Goal: Task Accomplishment & Management: Manage account settings

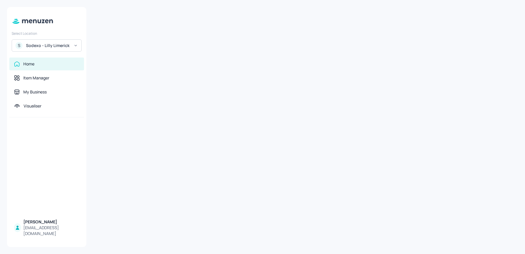
click at [47, 46] on div "Sodexo - Lilly Limerick" at bounding box center [48, 46] width 44 height 6
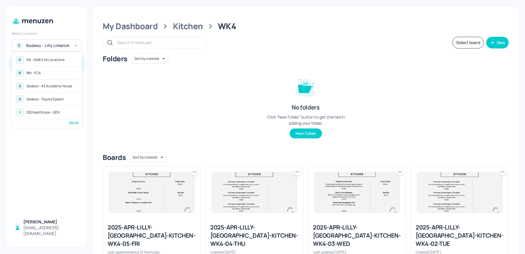
click at [41, 57] on div "R RA - AMEX All Locations" at bounding box center [47, 60] width 64 height 11
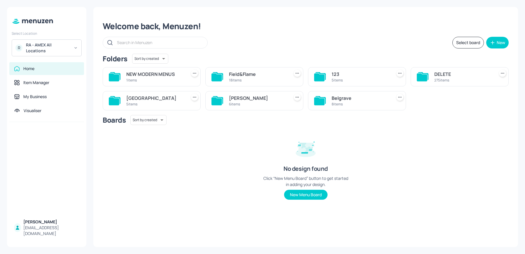
click at [167, 102] on div "5 items" at bounding box center [155, 104] width 58 height 5
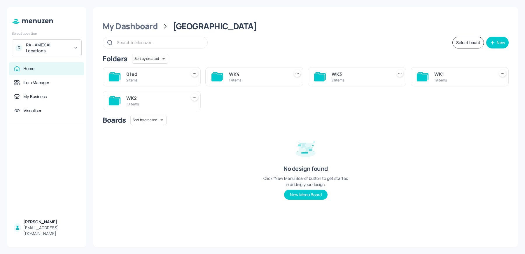
click at [127, 100] on div "WK2" at bounding box center [155, 98] width 58 height 7
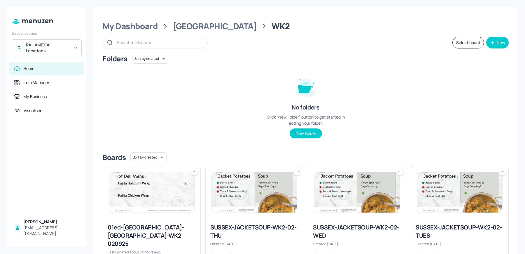
click at [149, 176] on img at bounding box center [151, 192] width 85 height 40
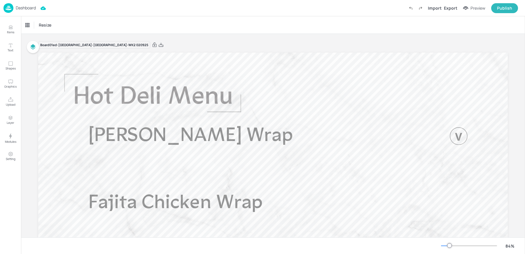
click at [146, 25] on div "Resize" at bounding box center [273, 24] width 504 height 17
click at [22, 9] on p "Dashboard" at bounding box center [26, 8] width 20 height 4
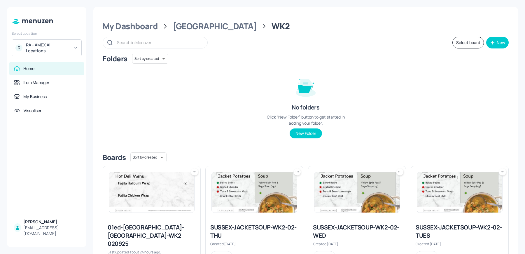
click at [193, 172] on icon at bounding box center [195, 172] width 6 height 6
click at [172, 193] on p "Duplicate" at bounding box center [166, 193] width 16 height 5
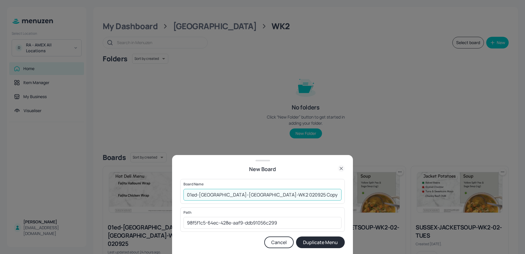
drag, startPoint x: 252, startPoint y: 195, endPoint x: 308, endPoint y: 196, distance: 55.4
click at [308, 196] on input "01ed-SUSSEX-HOTDELI-WK2 020925 Copy" at bounding box center [263, 195] width 158 height 12
type input "01ed-SUSSEX-HOTDELI-WK2 030925"
click at [296, 236] on button "Duplicate Menu" at bounding box center [320, 242] width 49 height 12
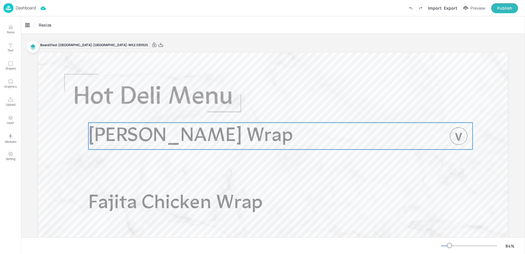
click at [147, 135] on span "[PERSON_NAME] Wrap" at bounding box center [190, 136] width 205 height 20
click at [42, 29] on div "[PERSON_NAME] Wrap" at bounding box center [47, 25] width 48 height 10
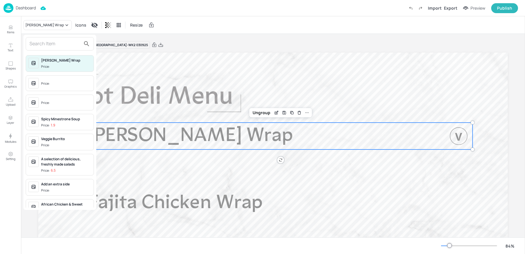
click at [39, 46] on input "text" at bounding box center [54, 43] width 51 height 9
type input "i"
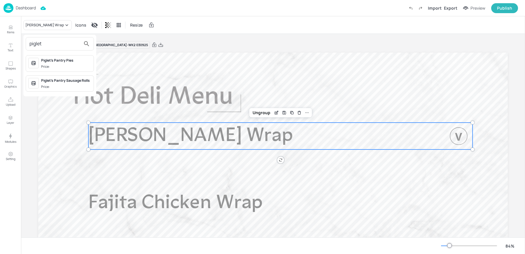
type input "piglet"
click at [60, 83] on div "Piglet’s Pantry Sausage Rolls Price:" at bounding box center [66, 83] width 50 height 11
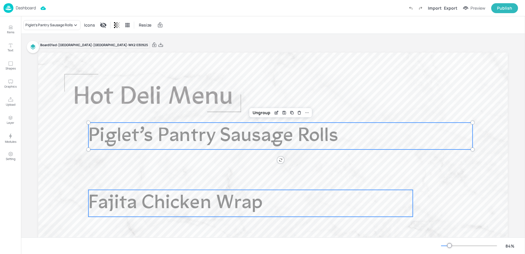
click at [137, 209] on span "Fajita Chicken Wrap" at bounding box center [175, 203] width 175 height 20
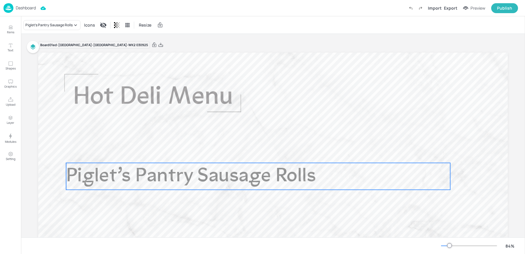
drag, startPoint x: 119, startPoint y: 139, endPoint x: 97, endPoint y: 180, distance: 45.6
click at [97, 180] on span "Piglet’s Pantry Sausage Rolls" at bounding box center [191, 176] width 250 height 20
click at [279, 154] on div "Delete" at bounding box center [277, 153] width 8 height 8
click at [287, 173] on span "Piglet’s Pantry Sausage Rolls" at bounding box center [191, 176] width 250 height 20
click at [284, 153] on icon at bounding box center [284, 153] width 3 height 1
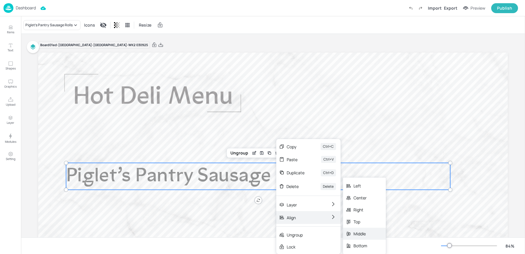
click at [361, 235] on div "Middle" at bounding box center [361, 234] width 14 height 6
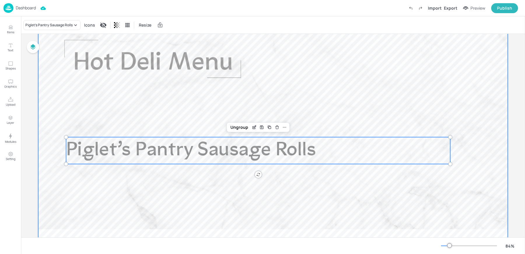
scroll to position [51, 0]
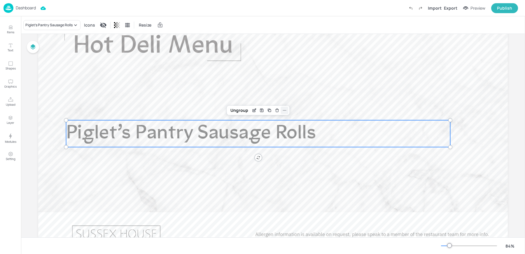
click at [282, 110] on icon at bounding box center [284, 110] width 5 height 5
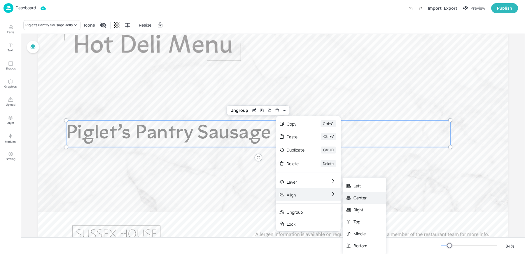
click at [373, 198] on div "Center" at bounding box center [364, 198] width 43 height 12
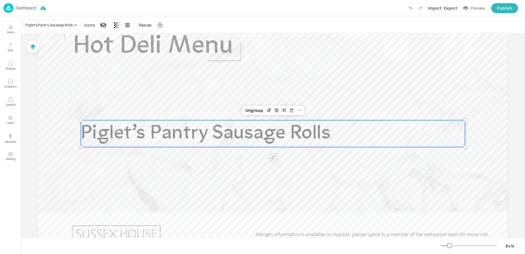
scroll to position [0, 0]
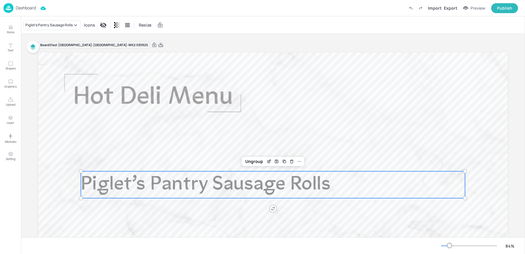
click at [158, 46] on icon at bounding box center [160, 45] width 5 height 6
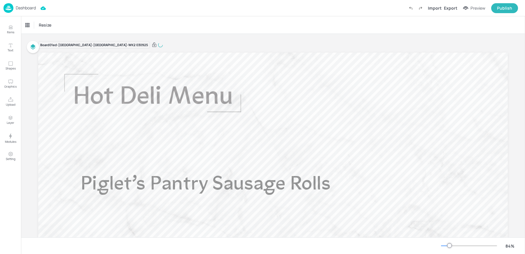
click at [103, 22] on div "Resize" at bounding box center [273, 24] width 504 height 17
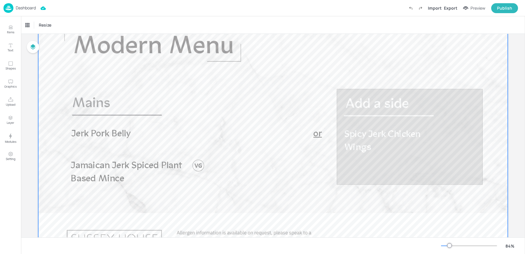
scroll to position [51, 0]
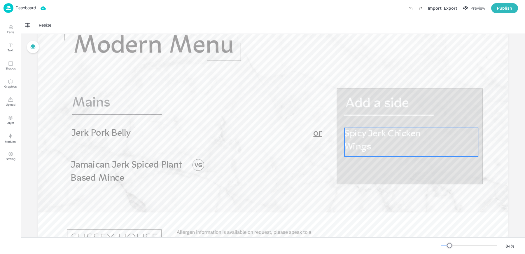
click at [363, 142] on span "Spicy Jerk Chicken Wings" at bounding box center [383, 140] width 76 height 22
click at [37, 26] on div "Spicy Jerk Chicken Wings" at bounding box center [46, 24] width 42 height 5
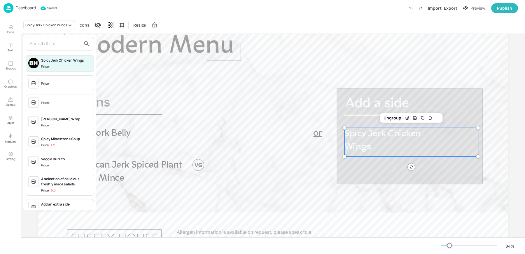
click at [47, 39] on input "text" at bounding box center [54, 43] width 51 height 9
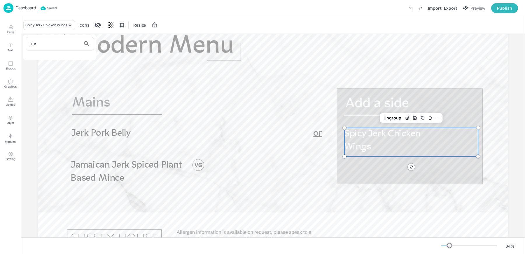
type input "ribs"
click at [8, 23] on div at bounding box center [262, 127] width 525 height 254
click at [10, 30] on p "Items" at bounding box center [10, 32] width 7 height 4
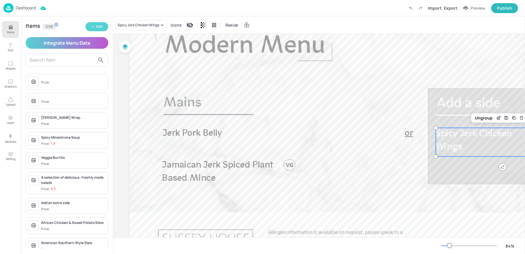
click at [97, 28] on div "Add" at bounding box center [99, 27] width 6 height 6
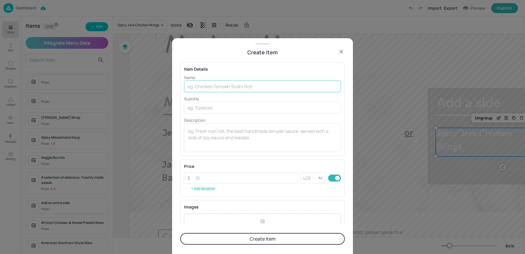
click at [219, 87] on input "text" at bounding box center [262, 87] width 157 height 12
type input "Spicy Jerk Ribs"
click at [180, 233] on button "Create Item" at bounding box center [262, 239] width 165 height 12
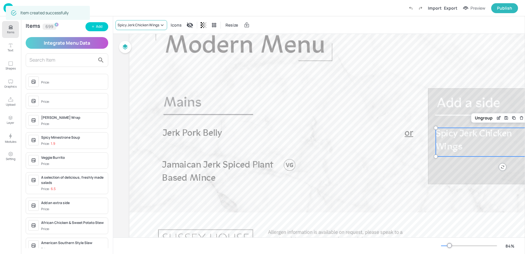
click at [141, 24] on div "Spicy Jerk Chicken Wings" at bounding box center [139, 24] width 42 height 5
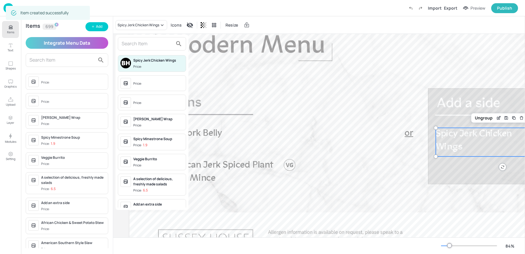
click at [137, 38] on div at bounding box center [152, 43] width 68 height 13
click at [135, 41] on input "text" at bounding box center [147, 43] width 51 height 9
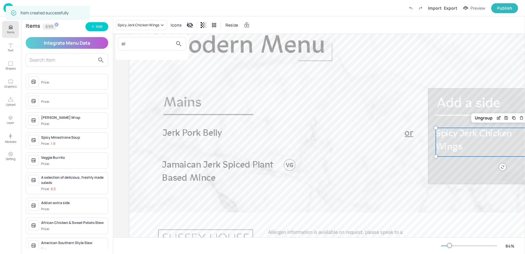
type input "e"
type input "ribs"
click at [149, 68] on span "Price:" at bounding box center [158, 66] width 50 height 5
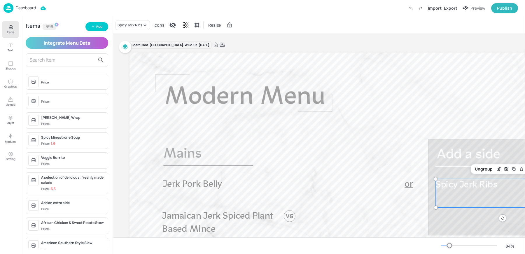
click at [225, 44] on icon at bounding box center [222, 45] width 5 height 6
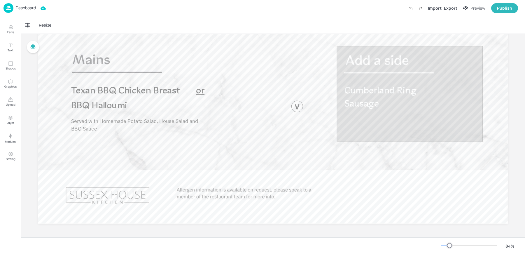
scroll to position [94, 0]
click at [102, 91] on span "Texan BBQ Chicken Breast" at bounding box center [125, 91] width 109 height 10
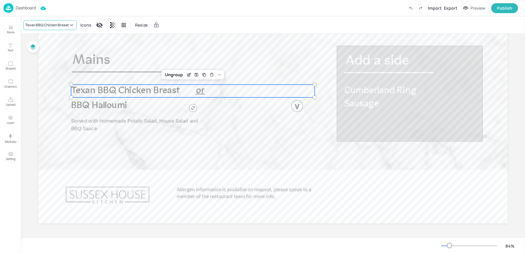
click at [43, 26] on div "Texan BBQ Chicken Breast" at bounding box center [46, 24] width 43 height 5
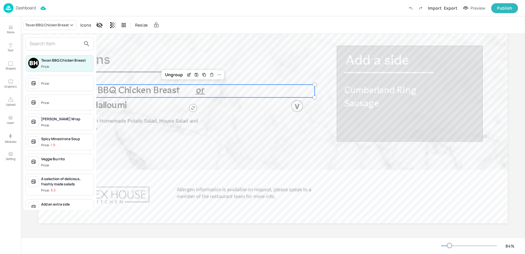
click at [50, 42] on input "text" at bounding box center [54, 43] width 51 height 9
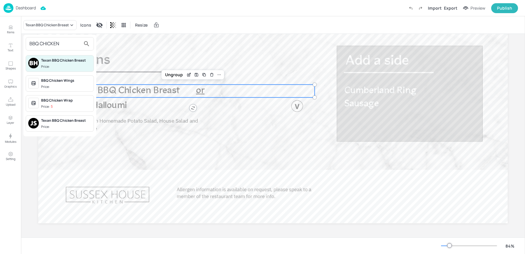
type input "BBQ CHICKEN"
click at [10, 33] on div at bounding box center [262, 127] width 525 height 254
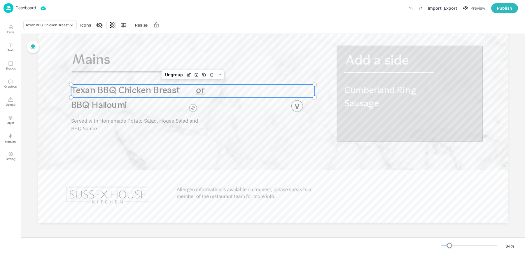
click at [10, 28] on icon "Items" at bounding box center [11, 28] width 4 height 1
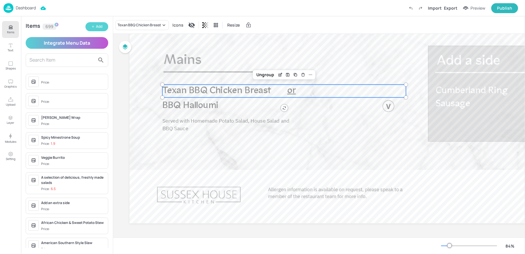
click at [94, 28] on icon "button" at bounding box center [93, 27] width 4 height 4
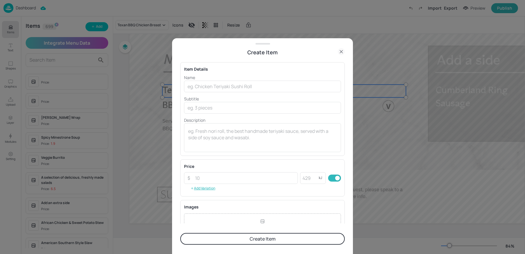
click at [214, 96] on p "Subtitle" at bounding box center [262, 99] width 157 height 6
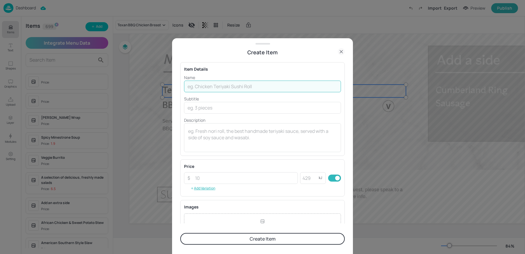
click at [208, 90] on input "text" at bounding box center [262, 87] width 157 height 12
type input "t"
type input "Texan BBQ Chicken Leg"
click at [180, 233] on button "Create Item" at bounding box center [262, 239] width 165 height 12
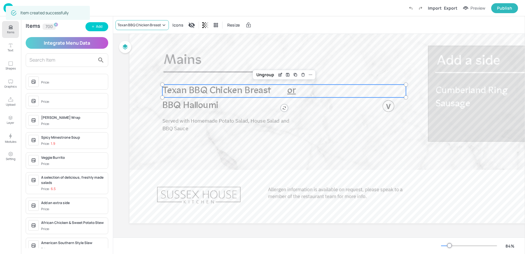
click at [128, 27] on div "Texan BBQ Chicken Breast" at bounding box center [139, 24] width 43 height 5
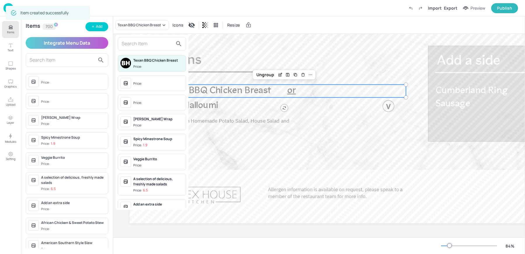
click at [136, 40] on input "text" at bounding box center [147, 43] width 51 height 9
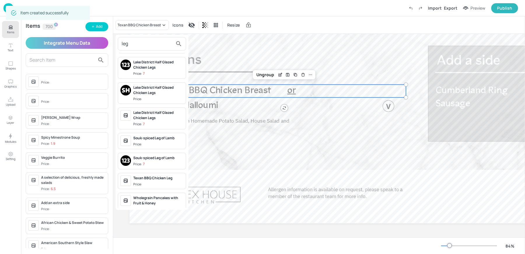
scroll to position [45, 0]
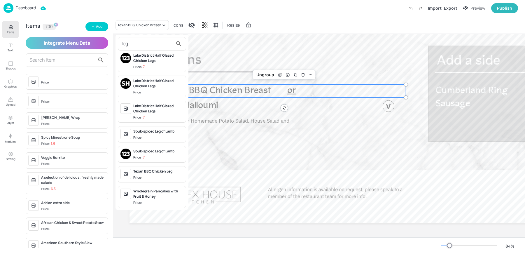
type input "leg"
click at [151, 171] on div "Texan BBQ Chicken Leg" at bounding box center [158, 171] width 50 height 5
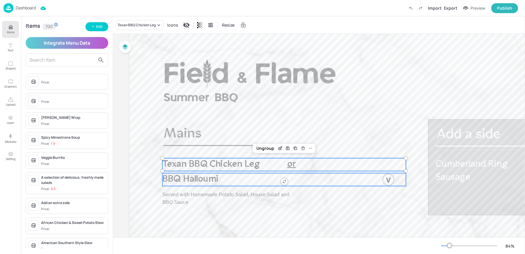
scroll to position [0, 0]
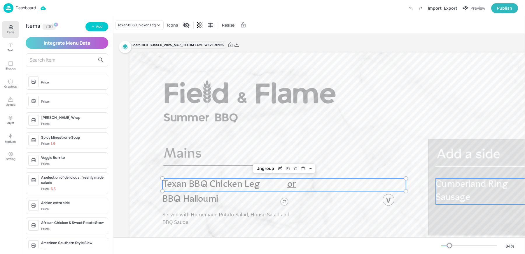
click at [445, 190] on p "Cumberland Ring Sausage" at bounding box center [481, 191] width 90 height 26
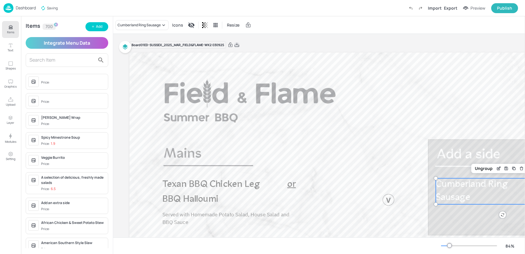
click at [239, 44] on icon at bounding box center [236, 45] width 5 height 6
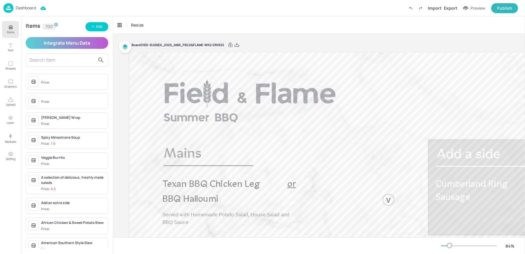
click at [13, 10] on img at bounding box center [9, 8] width 10 height 10
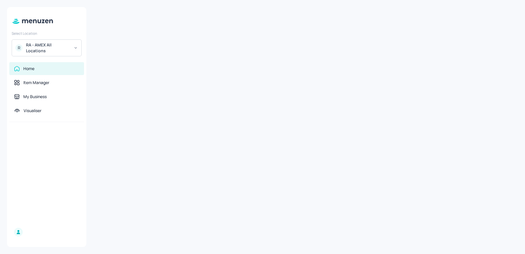
click at [38, 47] on div "RA - AMEX All Locations" at bounding box center [48, 48] width 44 height 12
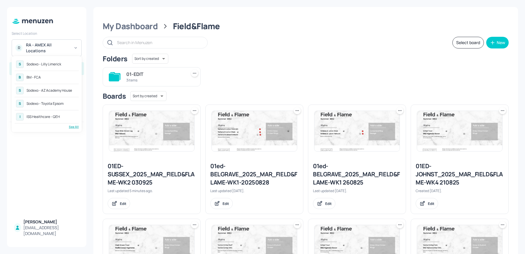
click at [65, 106] on div "S Sodexo - Toyota Epsom" at bounding box center [47, 103] width 64 height 11
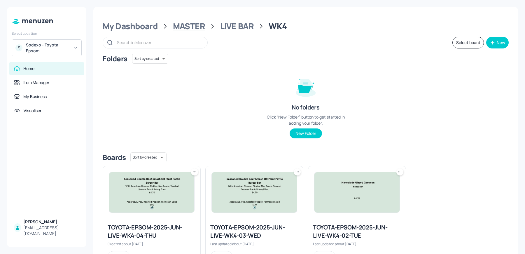
click at [188, 27] on div "MASTER" at bounding box center [189, 26] width 32 height 11
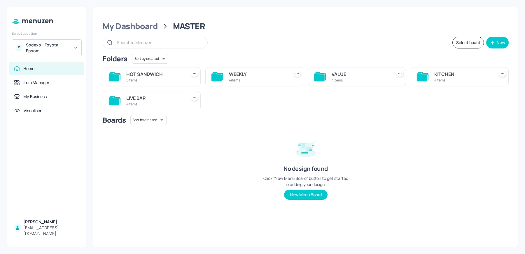
click at [450, 75] on div "KITCHEN" at bounding box center [463, 74] width 58 height 7
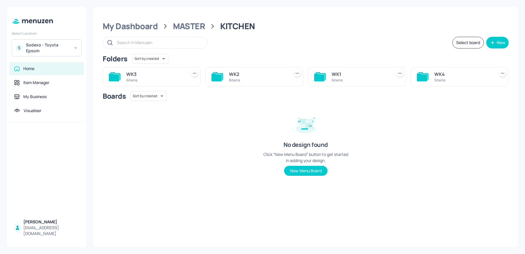
click at [434, 70] on div "WK4 5 items" at bounding box center [463, 77] width 58 height 14
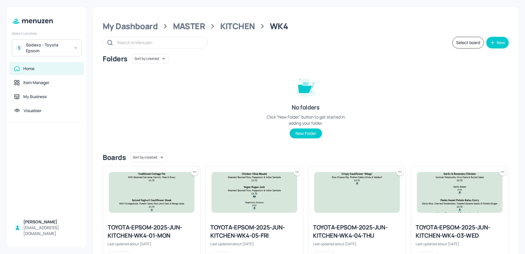
click at [434, 235] on div "TOYOTA-EPSOM-2025-JUN-KITCHEN-WK4-03-WED" at bounding box center [460, 231] width 88 height 16
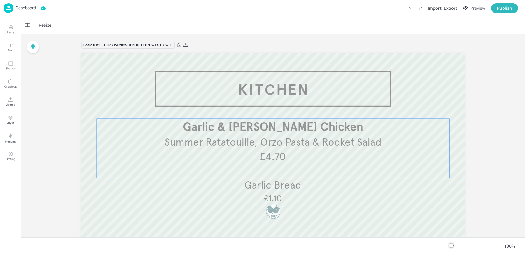
click at [238, 154] on div "Summer Ratatouille, Orzo Pasta & Rocket Salad Garlic & [PERSON_NAME] Chicken £4…" at bounding box center [273, 148] width 353 height 59
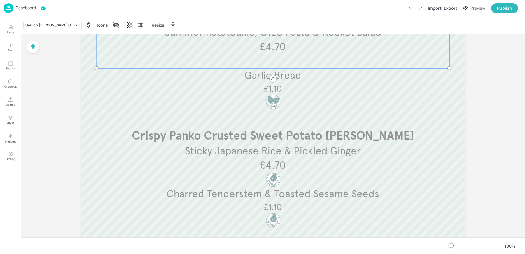
scroll to position [119, 0]
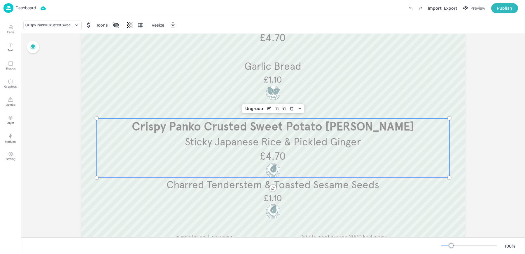
click at [221, 159] on div "Sticky Japanese Rice & Pickled Ginger Crispy Panko Crusted Sweet Potato [PERSON…" at bounding box center [273, 147] width 353 height 59
click at [267, 108] on icon "Edit Item" at bounding box center [269, 108] width 5 height 5
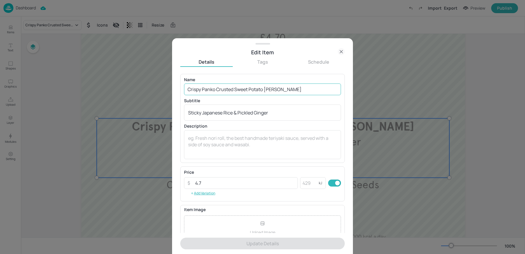
click at [235, 88] on input "Crispy Panko Crusted Sweet Potato [PERSON_NAME]" at bounding box center [262, 89] width 157 height 12
click at [264, 89] on input "Crispy Panko Crusted Sweet Potato [PERSON_NAME]" at bounding box center [262, 89] width 157 height 12
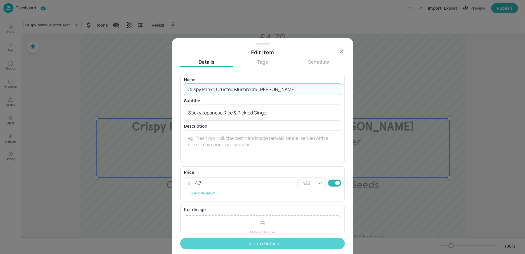
type input "Crispy Panko Crusted Mushroom [PERSON_NAME]"
click at [223, 238] on button "Update Details" at bounding box center [262, 244] width 165 height 12
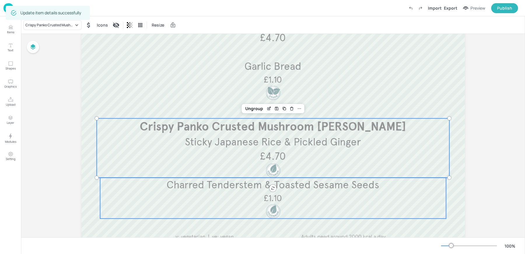
click at [216, 189] on span "Charred Tenderstem & Toasted Sesame Seeds" at bounding box center [273, 184] width 213 height 13
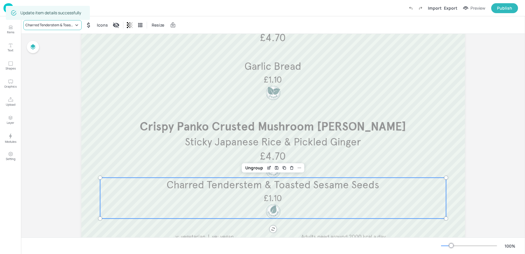
click at [50, 28] on div "Charred Tenderstem & Toasted Sesame Seeds" at bounding box center [52, 25] width 58 height 10
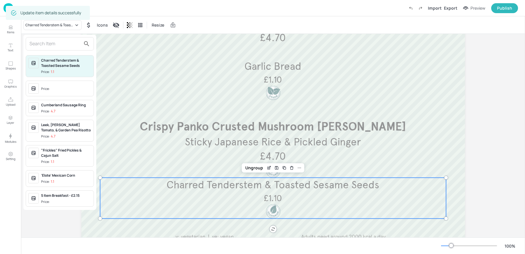
click at [49, 86] on div "Price:" at bounding box center [46, 88] width 10 height 5
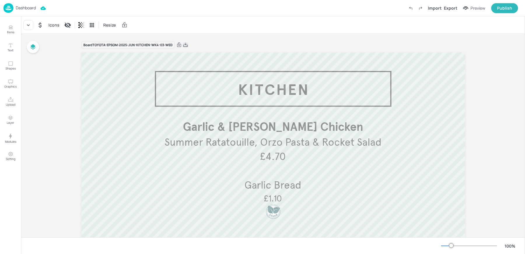
click at [183, 44] on icon at bounding box center [185, 45] width 5 height 6
